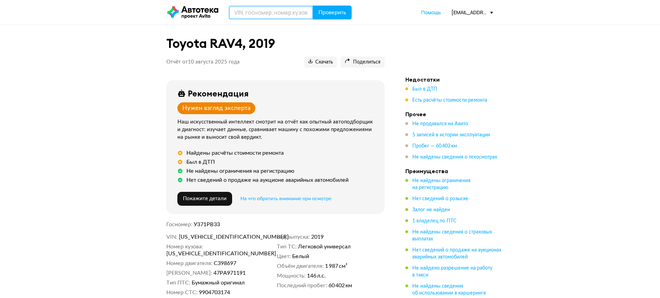
click at [270, 16] on input "text" at bounding box center [271, 13] width 85 height 14
drag, startPoint x: 275, startPoint y: 10, endPoint x: 150, endPoint y: 8, distance: 124.5
click at [150, 8] on header "E782NC33 Проверить Помощь [EMAIL_ADDRESS][DOMAIN_NAME]" at bounding box center [330, 12] width 660 height 25
drag, startPoint x: 271, startPoint y: 14, endPoint x: 108, endPoint y: 8, distance: 162.7
click at [109, 8] on header "E782NC33 Проверить Помощь lazaryan.m@probeg-select.ru" at bounding box center [330, 12] width 660 height 25
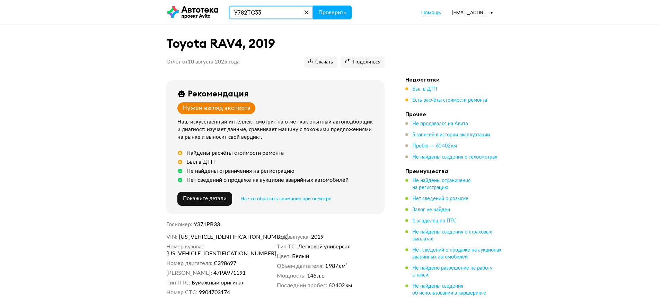
type input "У782ТС33"
click at [313, 6] on button "Проверить" at bounding box center [332, 13] width 39 height 14
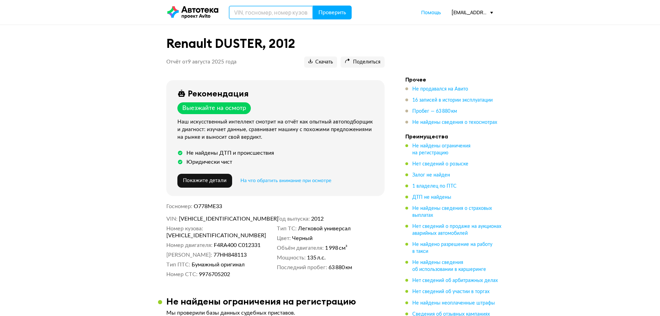
click at [280, 13] on input "text" at bounding box center [271, 13] width 85 height 14
type input "У782ТС33"
click at [348, 18] on button "Проверить" at bounding box center [332, 13] width 39 height 14
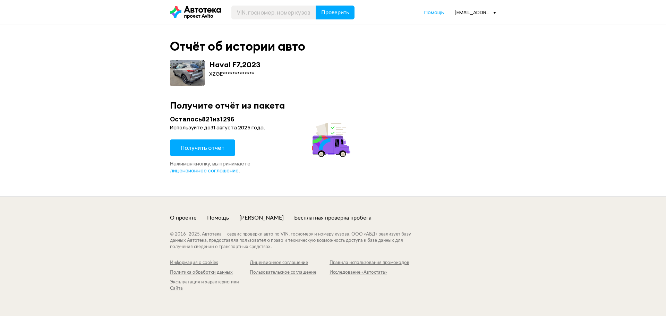
click at [181, 144] on span "Получить отчёт" at bounding box center [203, 148] width 44 height 8
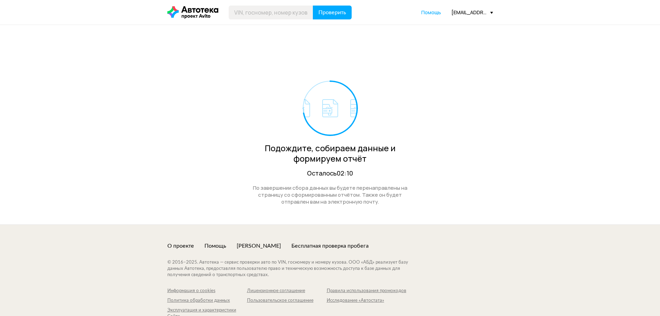
click at [258, 141] on div "Подождите, собираем данные и формируем отчёт Осталось 02:10" at bounding box center [330, 128] width 170 height 97
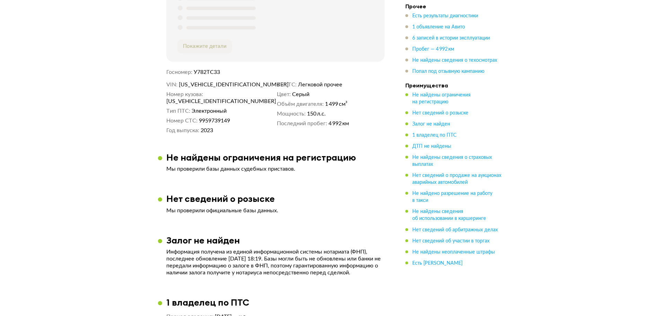
scroll to position [277, 0]
click at [219, 85] on span "XZGEF04A1PA339833" at bounding box center [219, 84] width 80 height 7
copy span "XZGEF04A1PA339833"
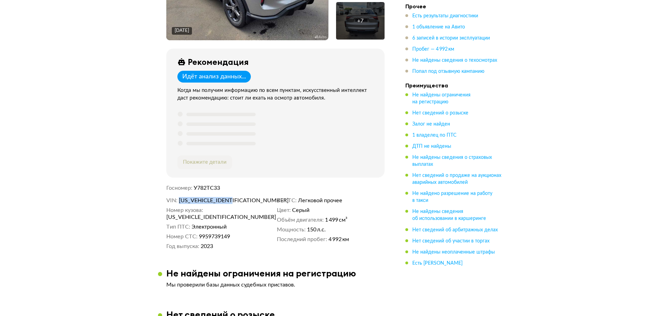
scroll to position [173, 0]
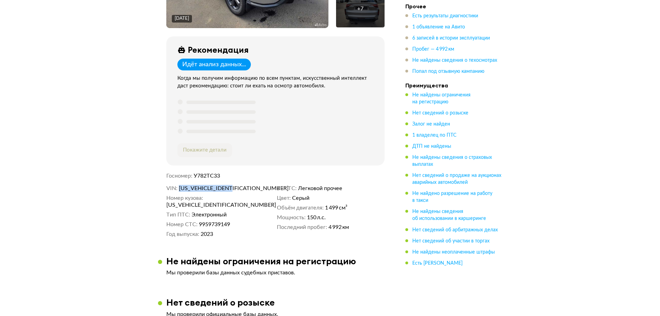
copy span "XZGEF04A1PA339833"
